Goal: Task Accomplishment & Management: Manage account settings

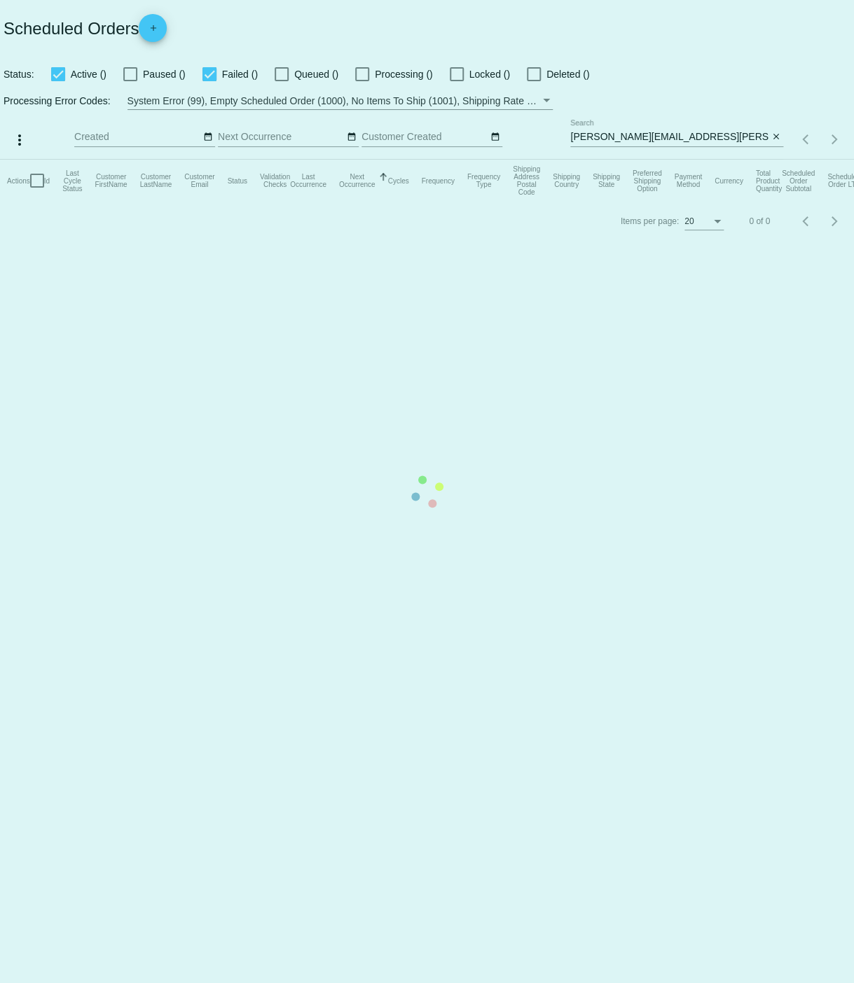
click at [570, 160] on mat-table "Actions Id Last Cycle Status Customer FirstName Customer LastName Customer Emai…" at bounding box center [427, 181] width 854 height 42
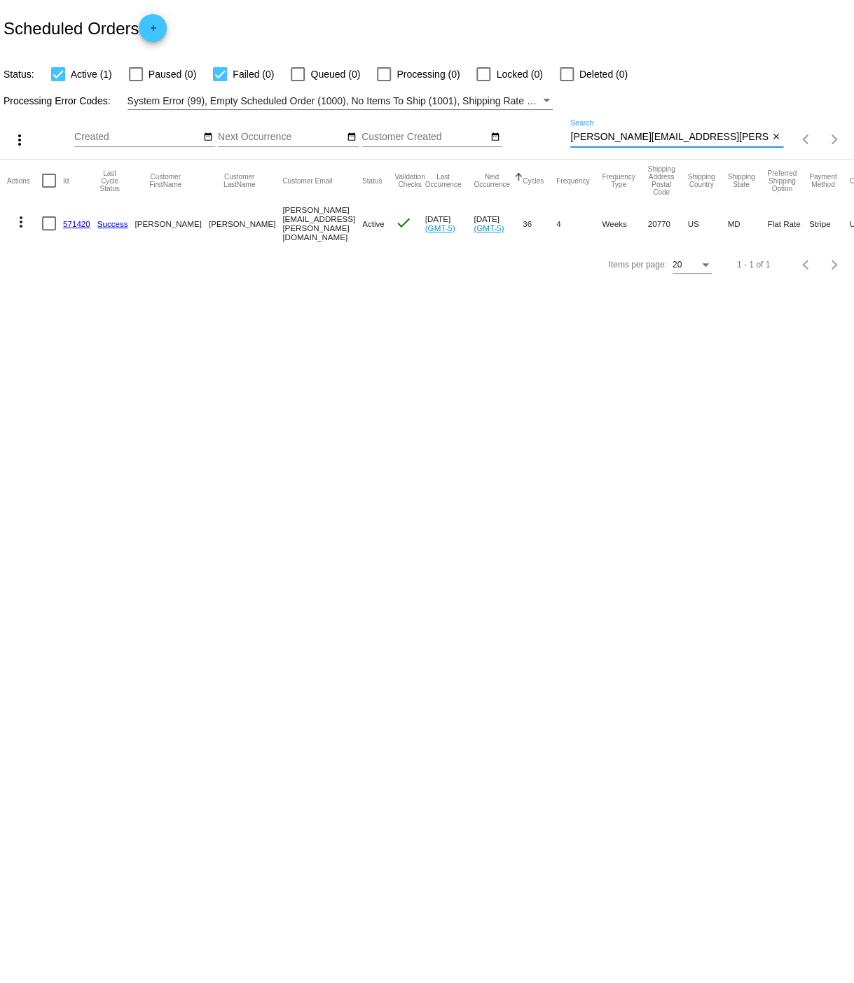
drag, startPoint x: 573, startPoint y: 138, endPoint x: 689, endPoint y: 139, distance: 116.3
click at [689, 139] on input "[PERSON_NAME][EMAIL_ADDRESS][PERSON_NAME][DOMAIN_NAME]" at bounding box center [669, 137] width 198 height 11
type input "[PERSON_NAME]"
click at [74, 223] on link "783484" at bounding box center [76, 222] width 27 height 9
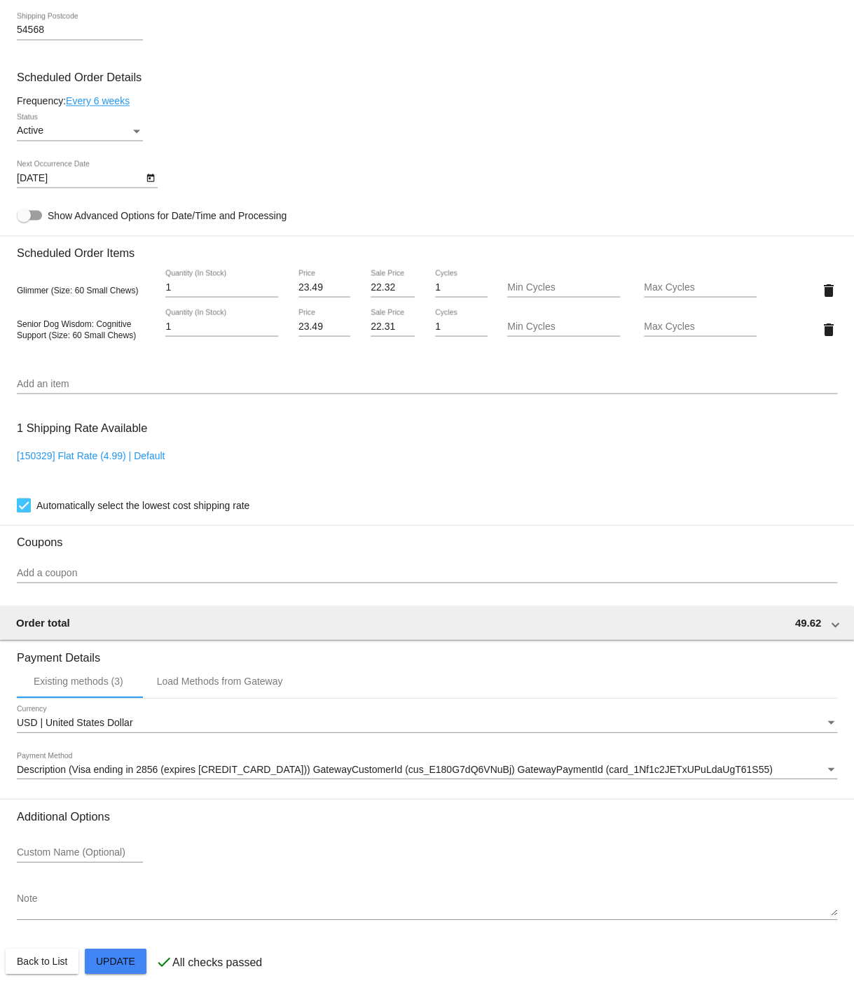
scroll to position [777, 0]
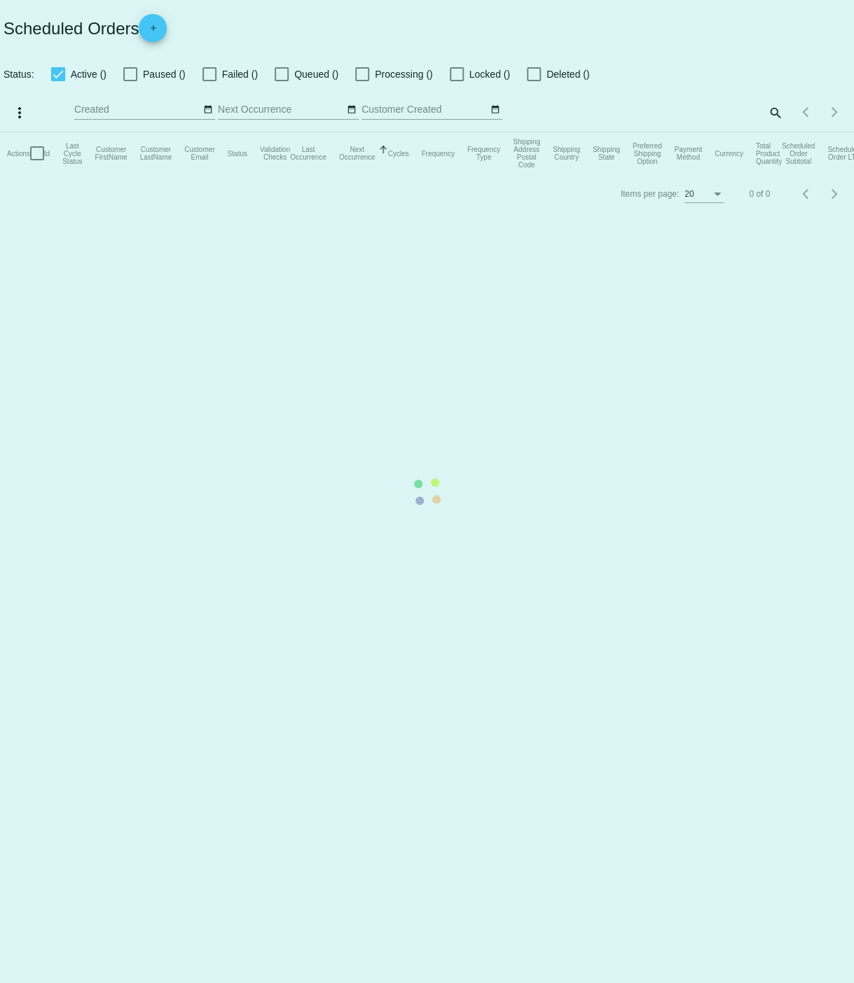
checkbox input "true"
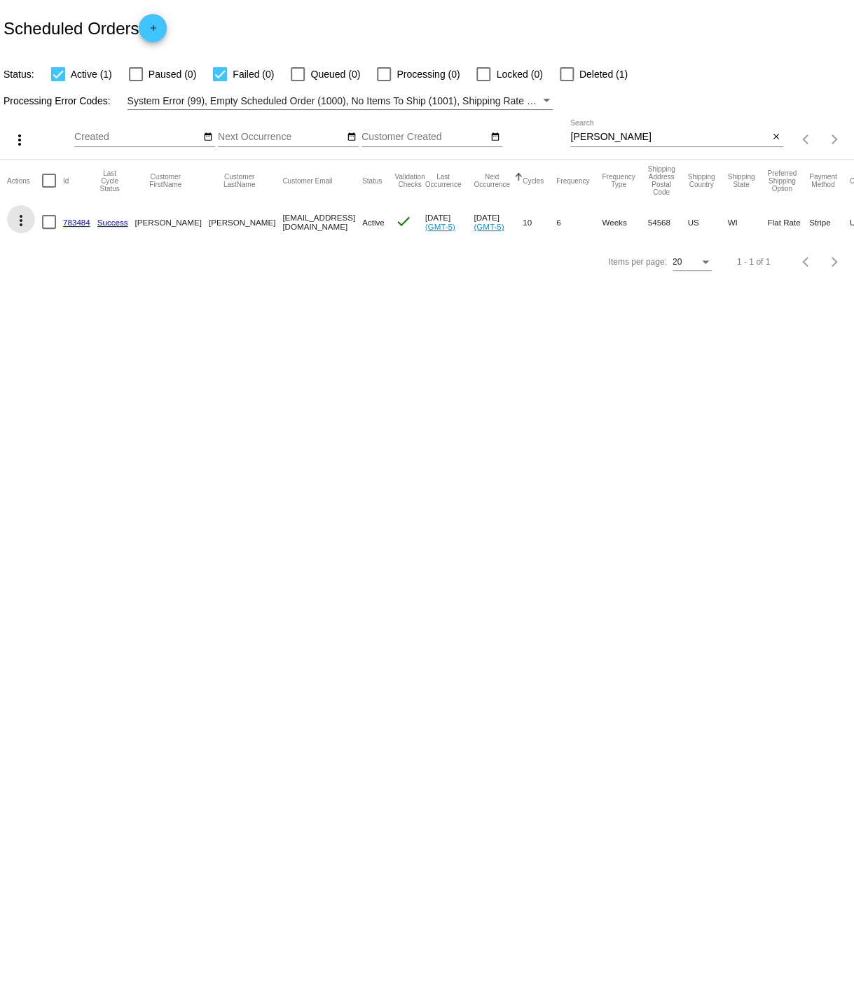
click at [22, 221] on mat-icon "more_vert" at bounding box center [21, 220] width 17 height 17
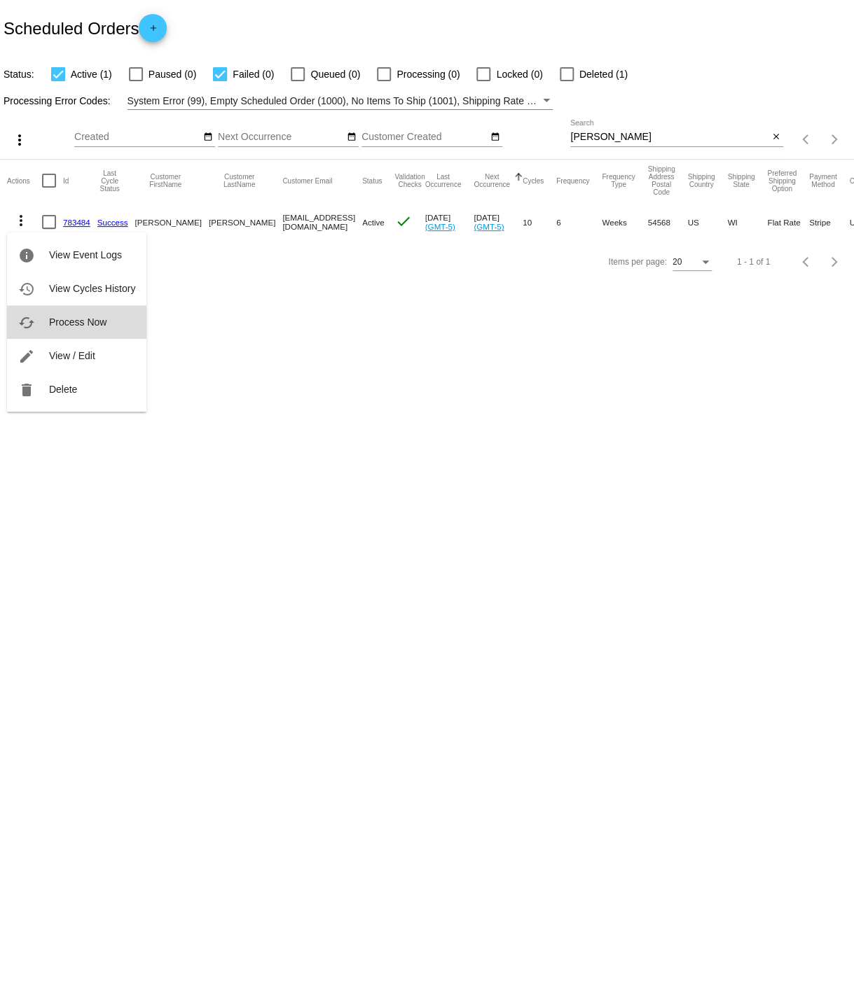
click at [71, 321] on span "Process Now" at bounding box center [77, 322] width 57 height 11
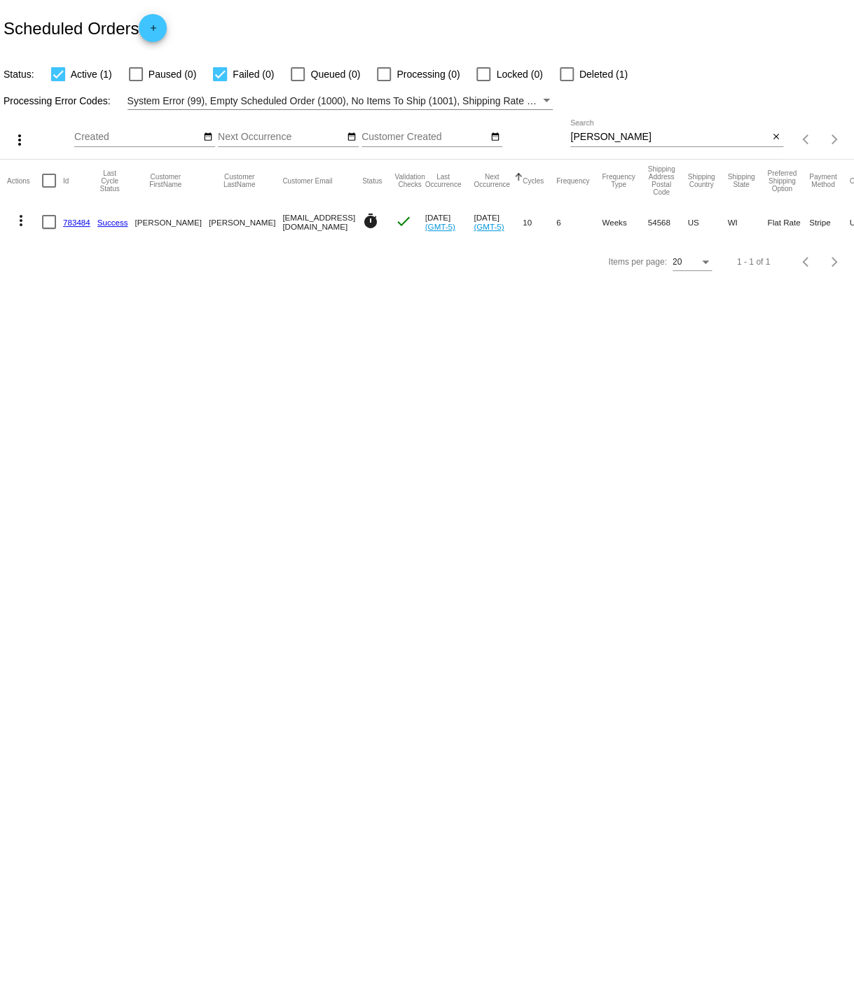
click at [74, 223] on link "783484" at bounding box center [76, 222] width 27 height 9
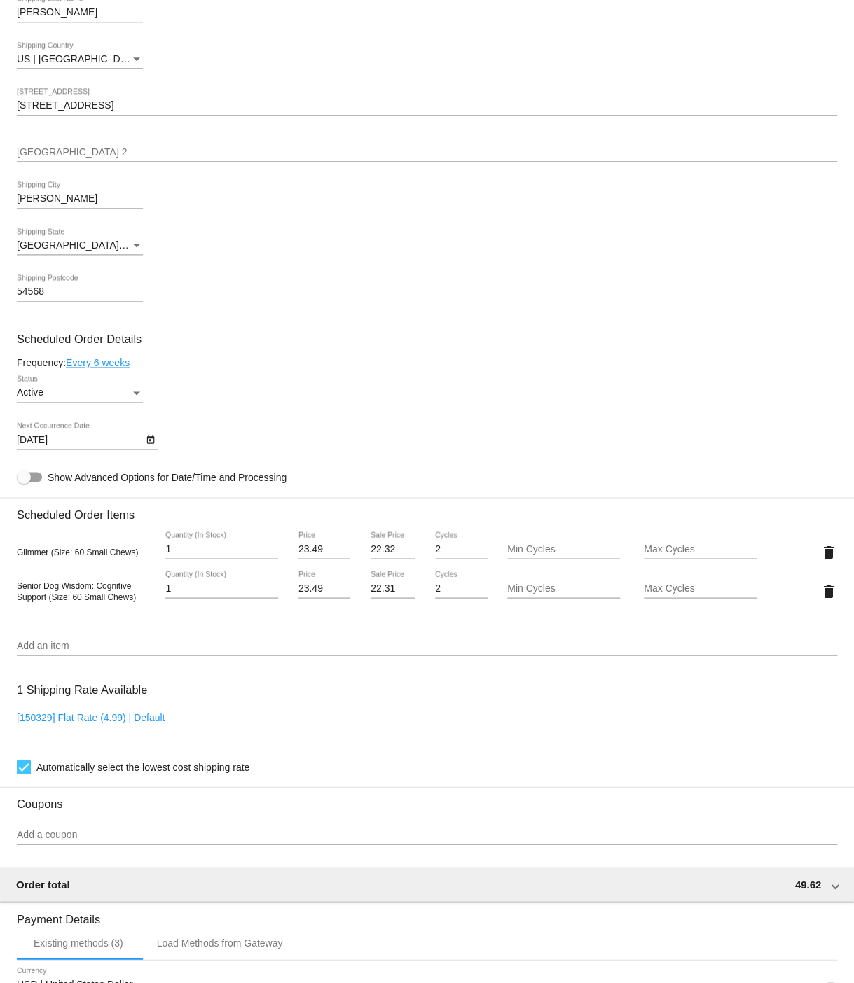
scroll to position [483, 0]
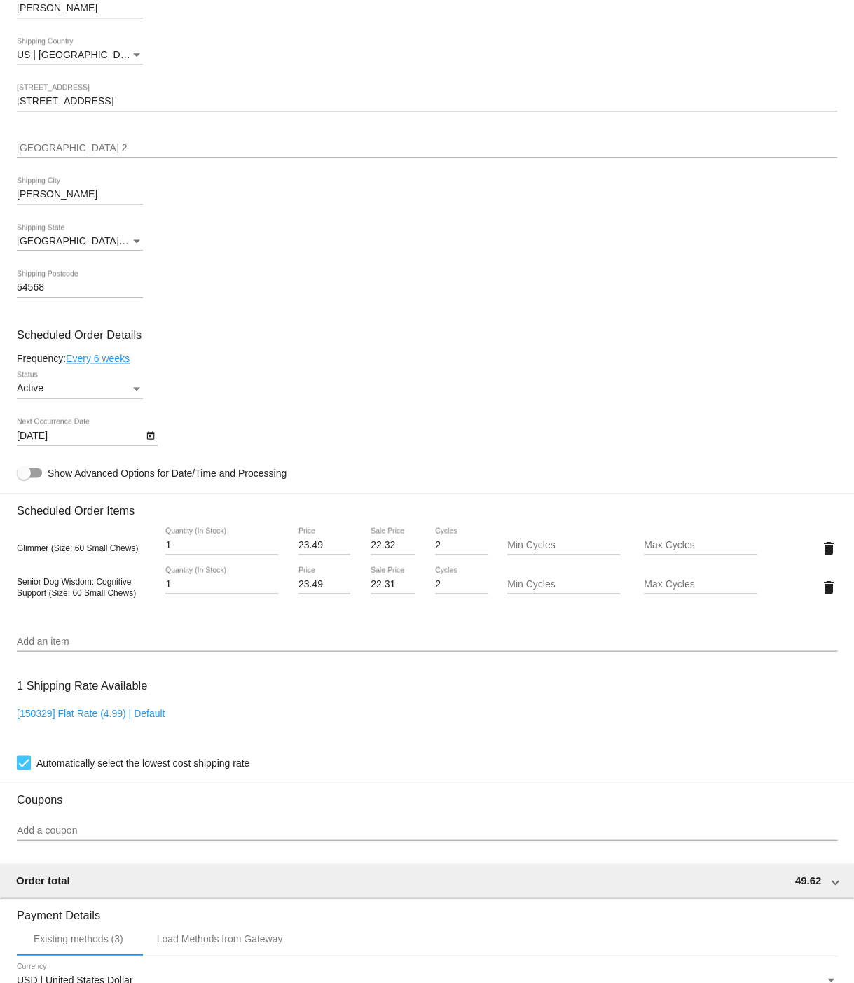
click at [109, 364] on link "Every 6 weeks" at bounding box center [98, 358] width 64 height 11
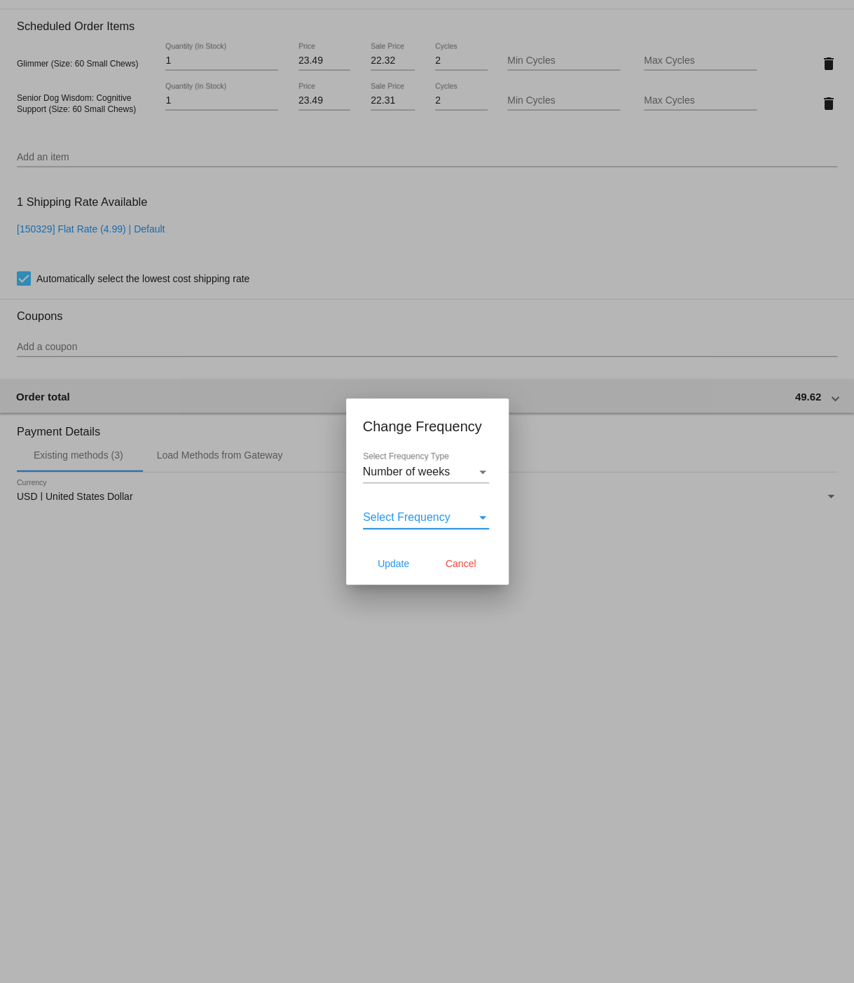
click at [424, 520] on span "Select Frequency" at bounding box center [407, 517] width 88 height 12
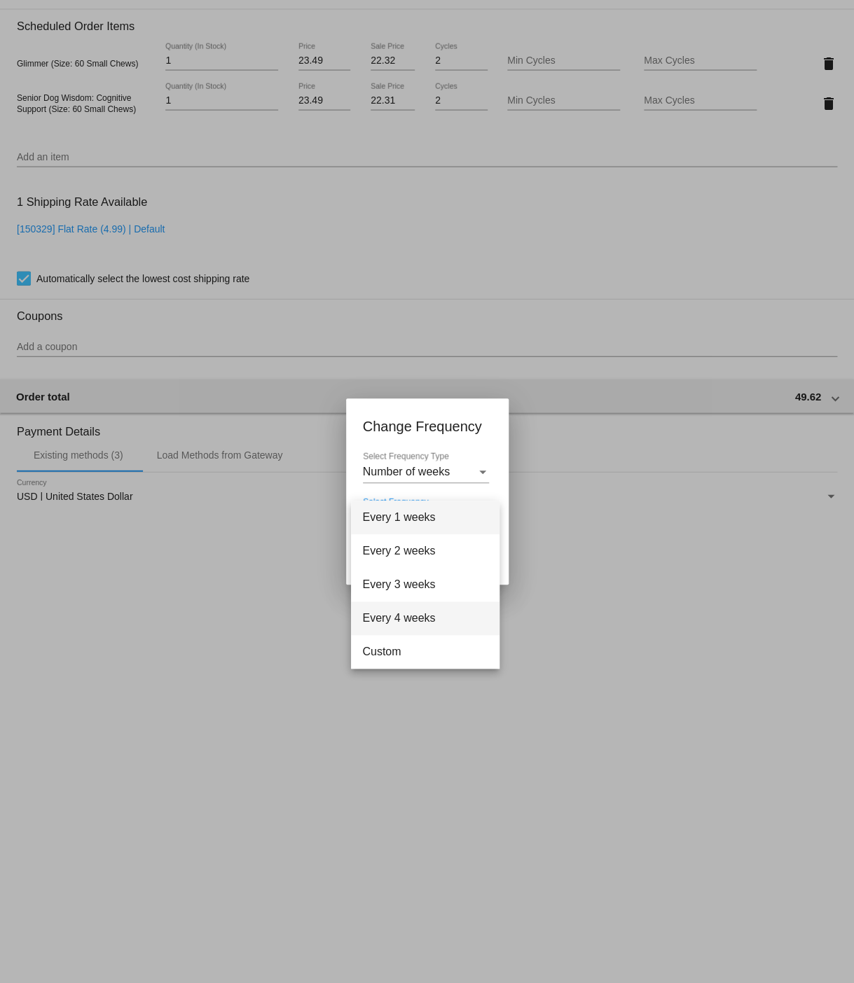
click at [408, 611] on span "Every 4 weeks" at bounding box center [425, 619] width 126 height 34
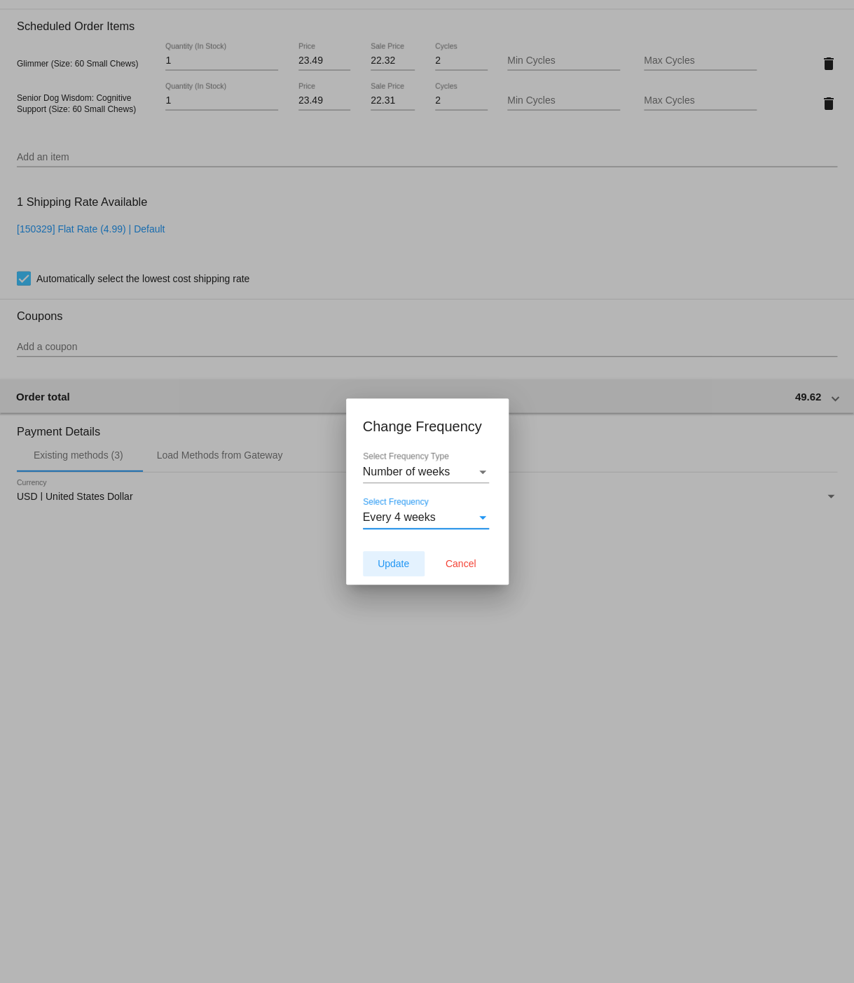
click at [389, 565] on span "Update" at bounding box center [393, 563] width 32 height 11
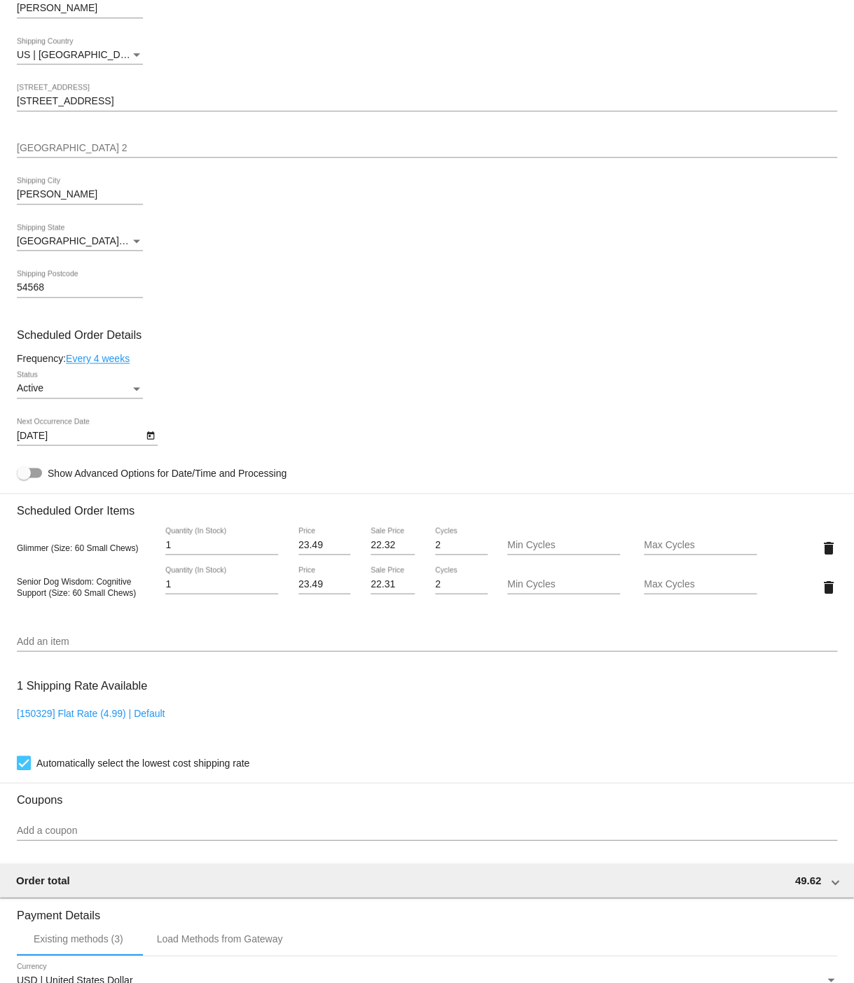
type input "[DATE]"
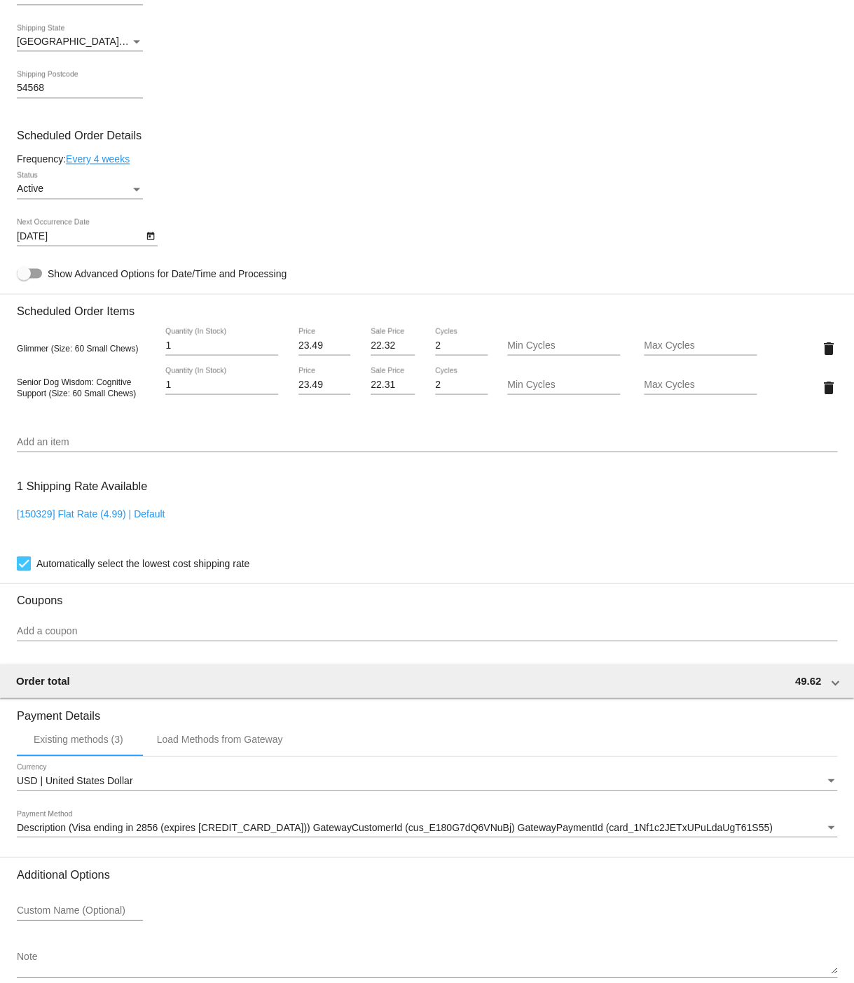
scroll to position [777, 0]
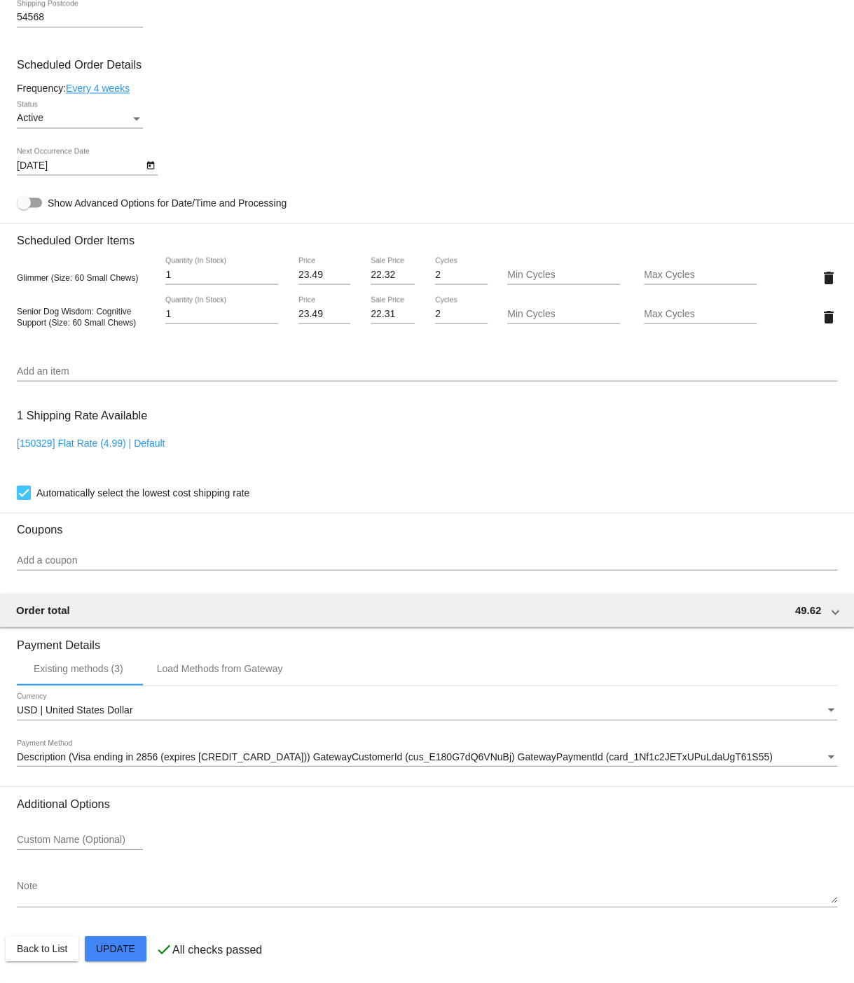
click at [112, 952] on mat-card "Customer 59916: [PERSON_NAME] [EMAIL_ADDRESS][DOMAIN_NAME] Customer Shipping En…" at bounding box center [427, 263] width 854 height 1440
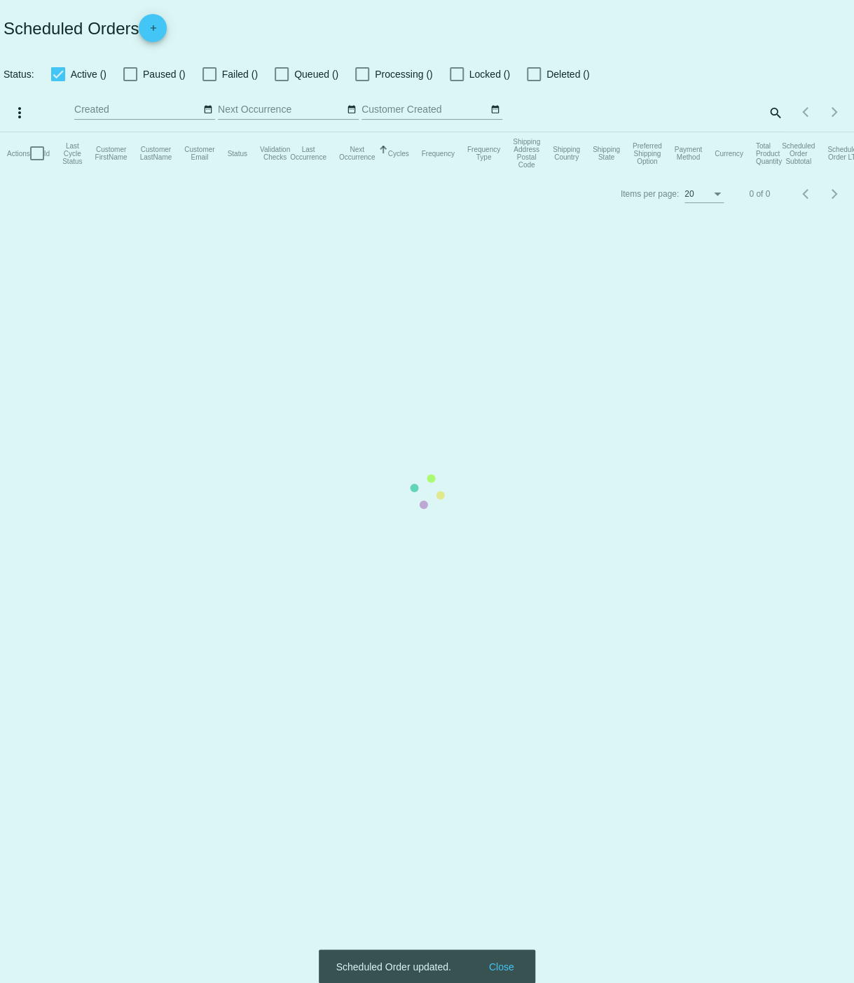
checkbox input "true"
